Goal: Check status: Check status

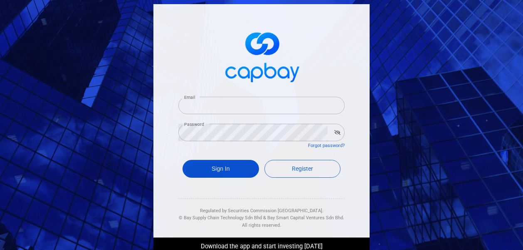
type input "[EMAIL_ADDRESS][DOMAIN_NAME]"
click at [206, 167] on button "Sign In" at bounding box center [220, 169] width 76 height 18
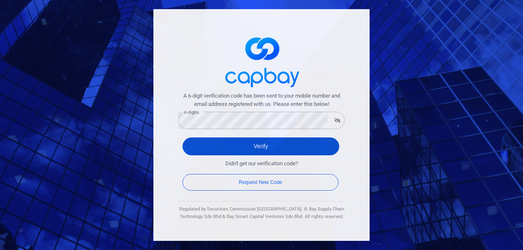
click at [199, 148] on button "Verify" at bounding box center [260, 146] width 157 height 18
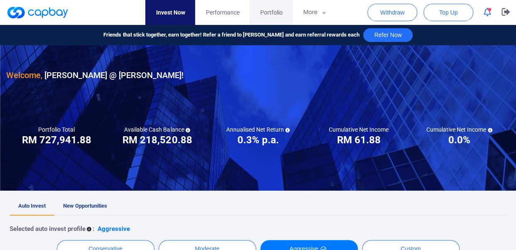
click at [270, 15] on span "Portfolio" at bounding box center [271, 12] width 22 height 9
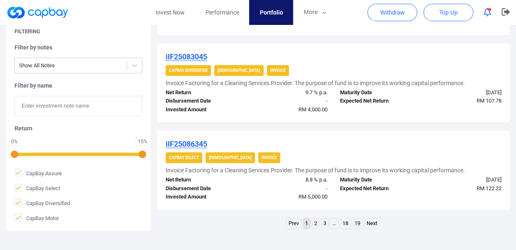
scroll to position [930, 0]
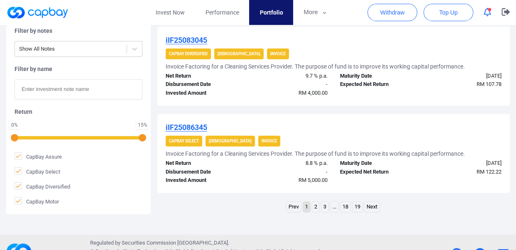
click at [317, 208] on link "2" at bounding box center [315, 207] width 7 height 10
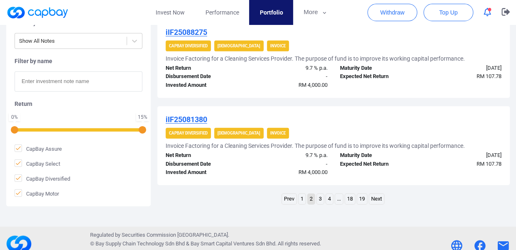
scroll to position [901, 0]
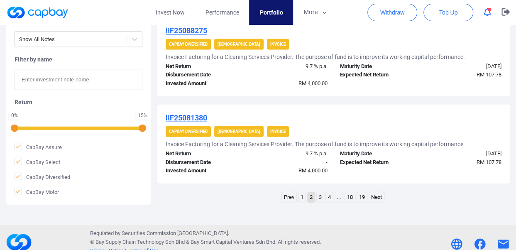
click at [321, 199] on link "3" at bounding box center [320, 197] width 7 height 10
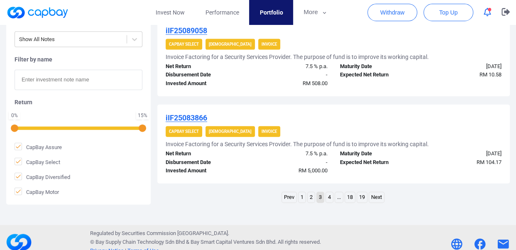
click at [331, 198] on link "4" at bounding box center [329, 197] width 7 height 10
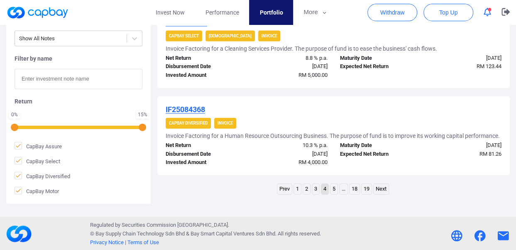
scroll to position [916, 0]
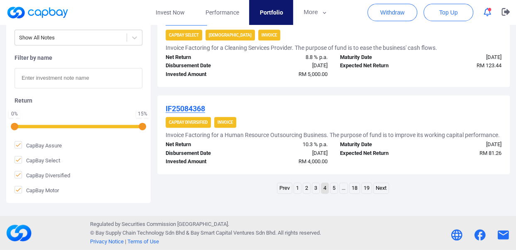
click at [317, 188] on link "3" at bounding box center [315, 188] width 7 height 10
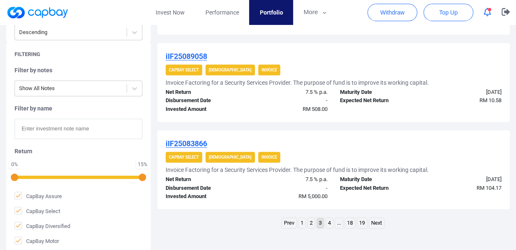
scroll to position [909, 0]
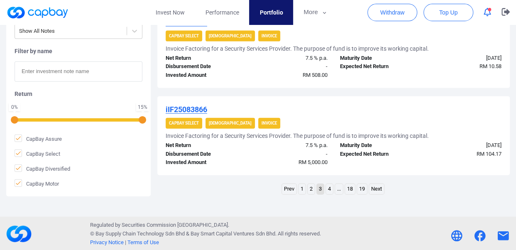
click at [312, 190] on link "2" at bounding box center [311, 189] width 7 height 10
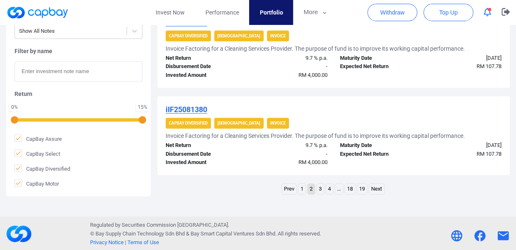
click at [301, 185] on link "1" at bounding box center [302, 189] width 7 height 10
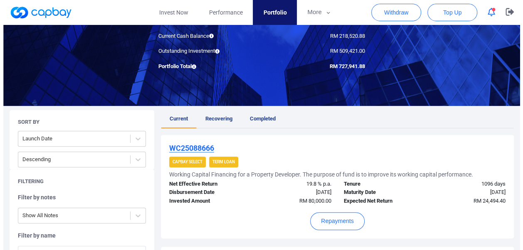
scroll to position [84, 0]
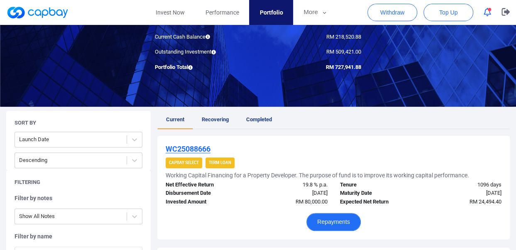
click at [322, 222] on button "Repayments" at bounding box center [334, 222] width 54 height 18
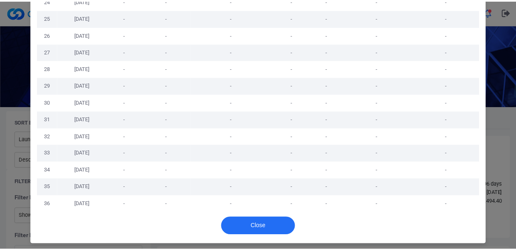
scroll to position [462, 0]
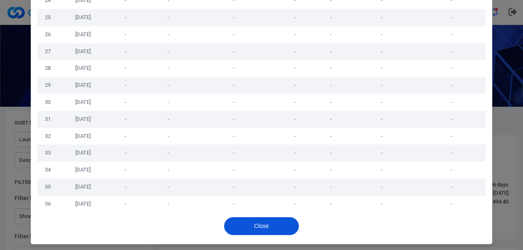
click at [259, 227] on button "Close" at bounding box center [261, 226] width 75 height 18
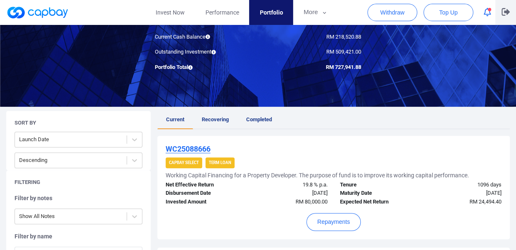
click at [503, 10] on icon "button" at bounding box center [506, 12] width 8 height 8
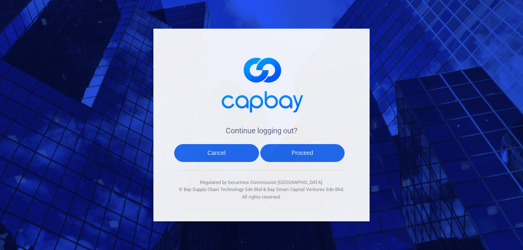
click at [303, 155] on button "Proceed" at bounding box center [302, 153] width 85 height 18
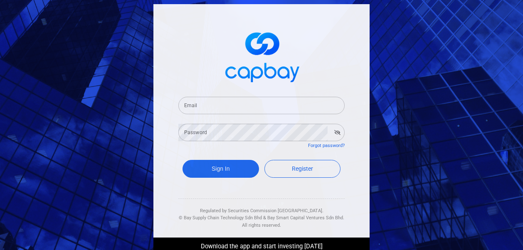
type input "[EMAIL_ADDRESS][DOMAIN_NAME]"
